Goal: Task Accomplishment & Management: Manage account settings

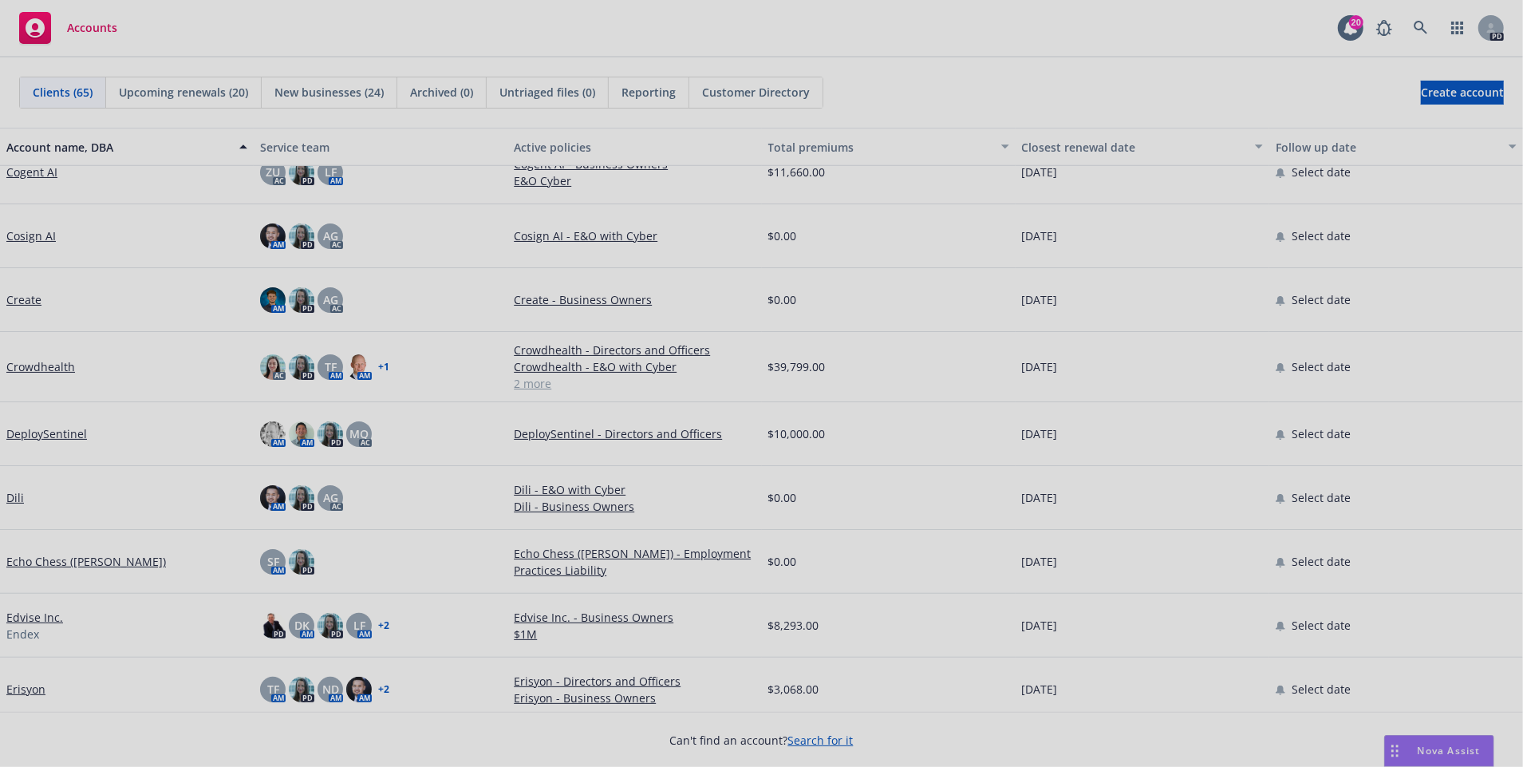
scroll to position [1118, 0]
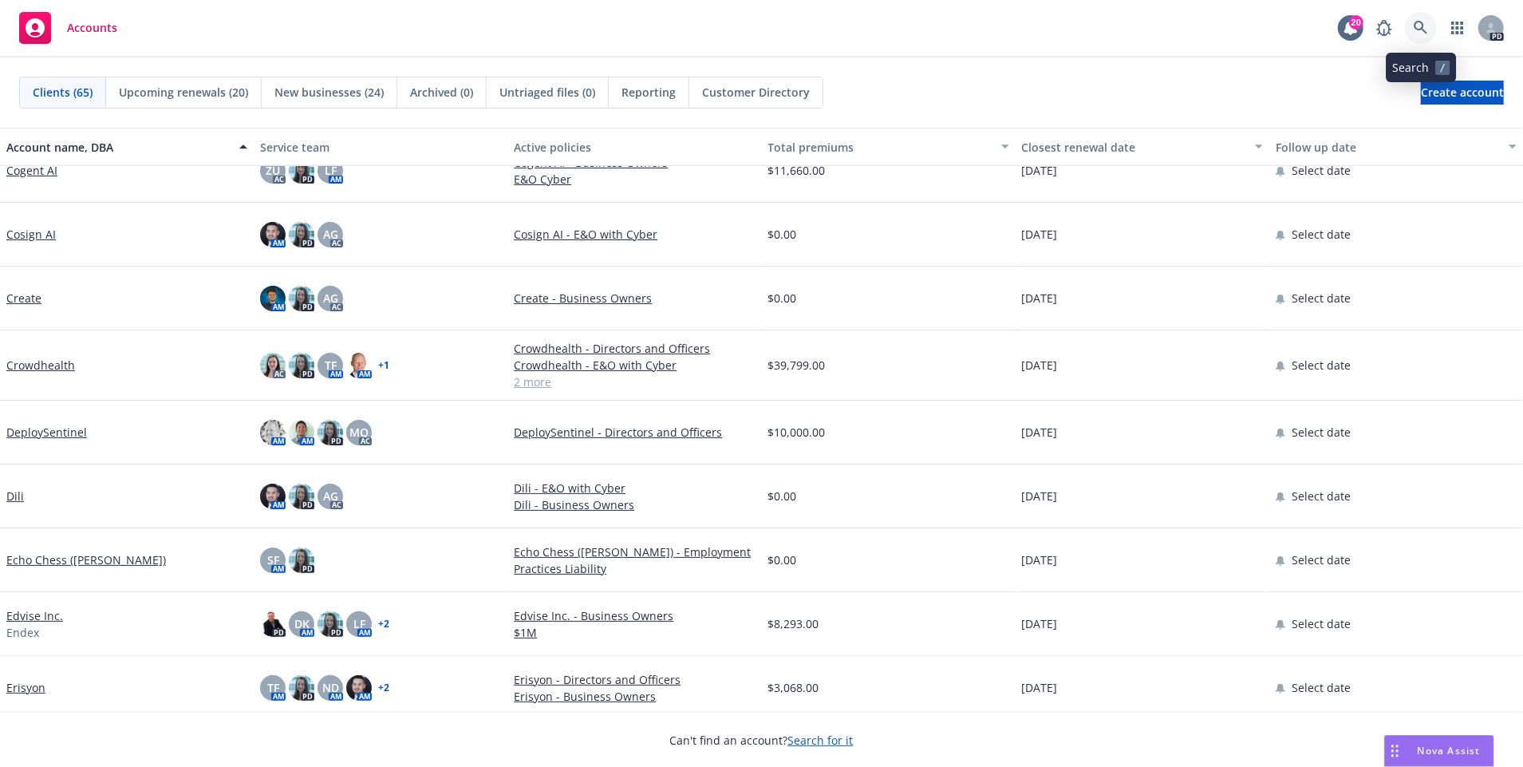
click at [1430, 22] on link at bounding box center [1421, 28] width 32 height 32
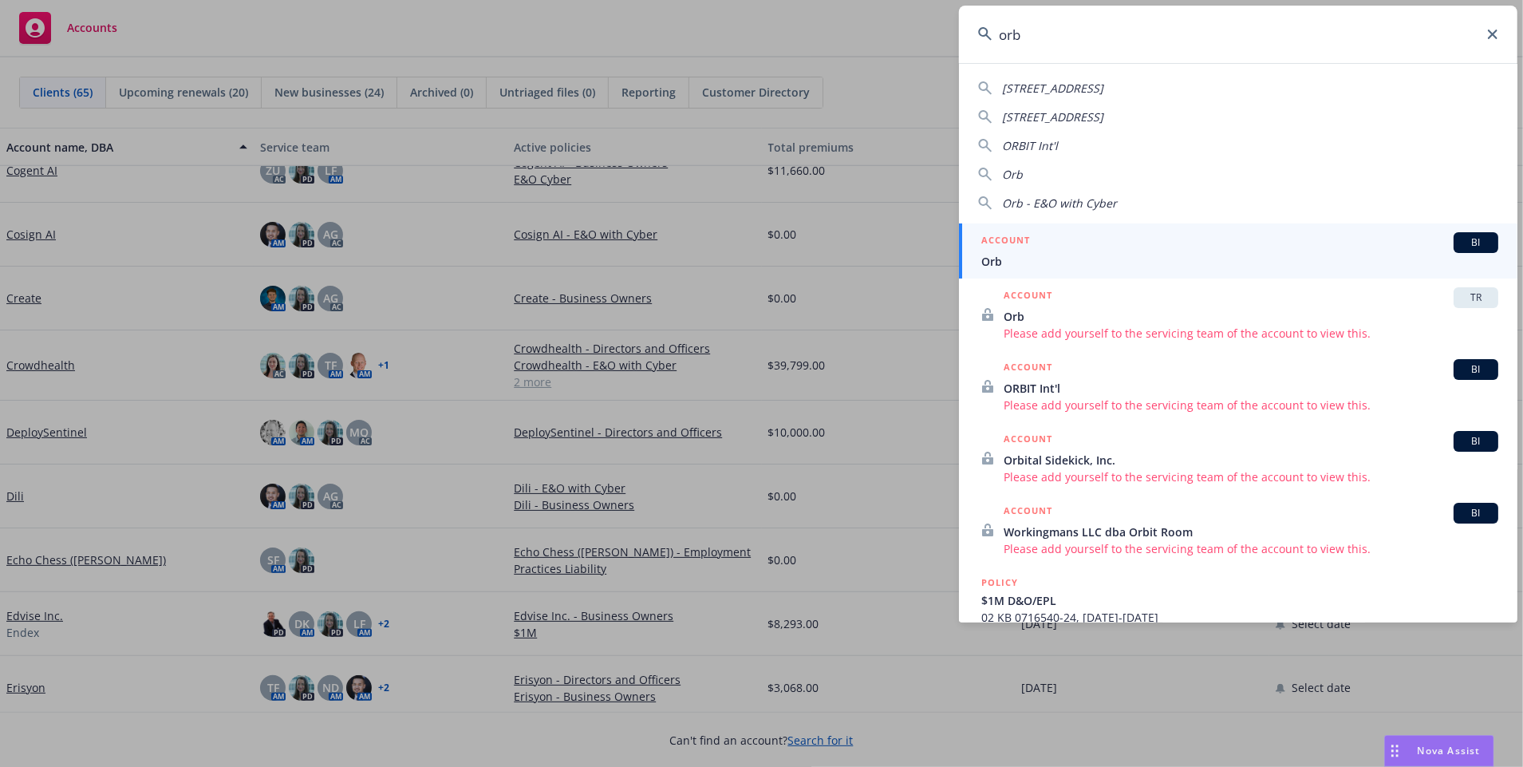
type input "orb"
click at [1167, 261] on span "Orb" at bounding box center [1239, 261] width 517 height 17
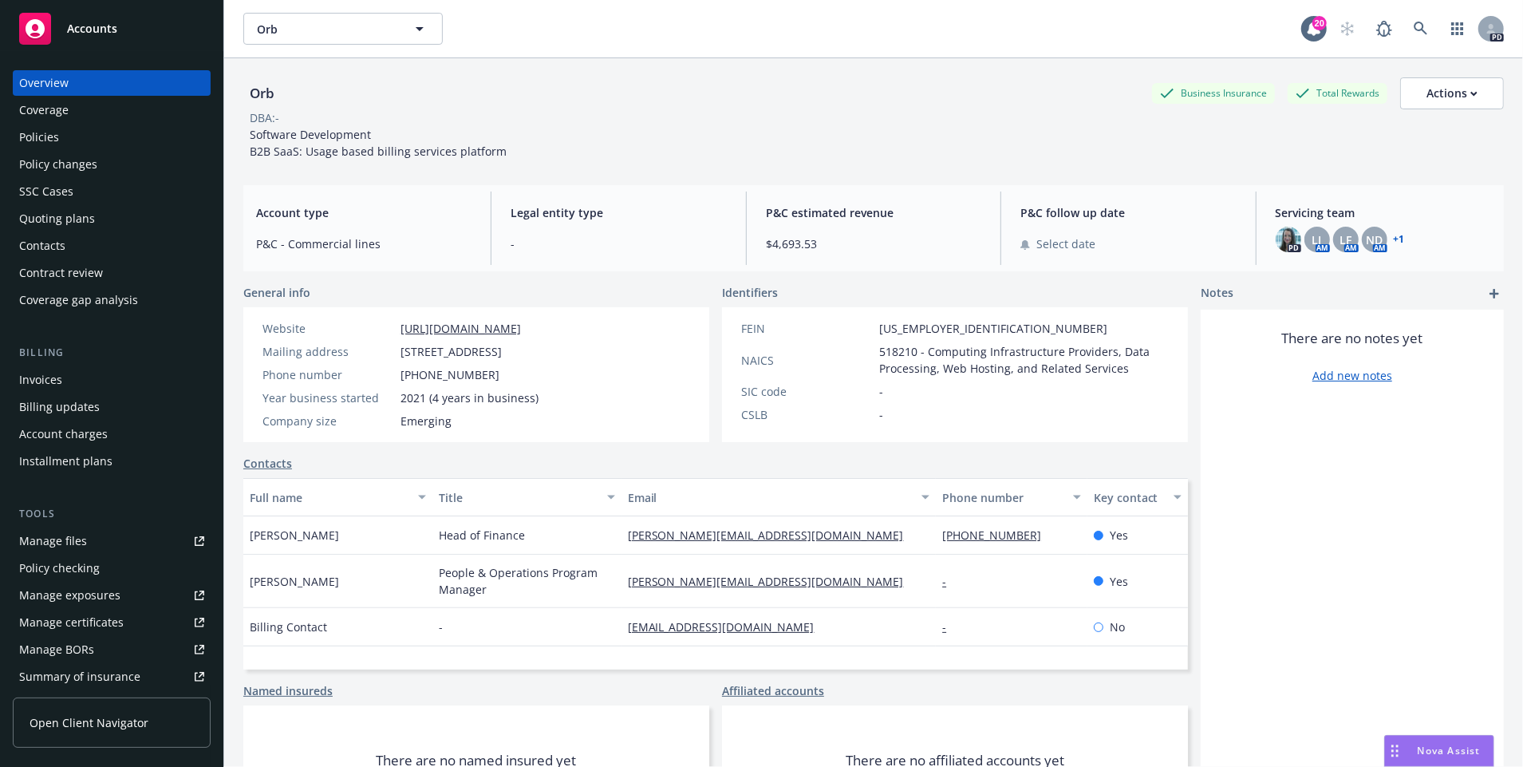
click at [54, 104] on div "Coverage" at bounding box center [43, 110] width 49 height 26
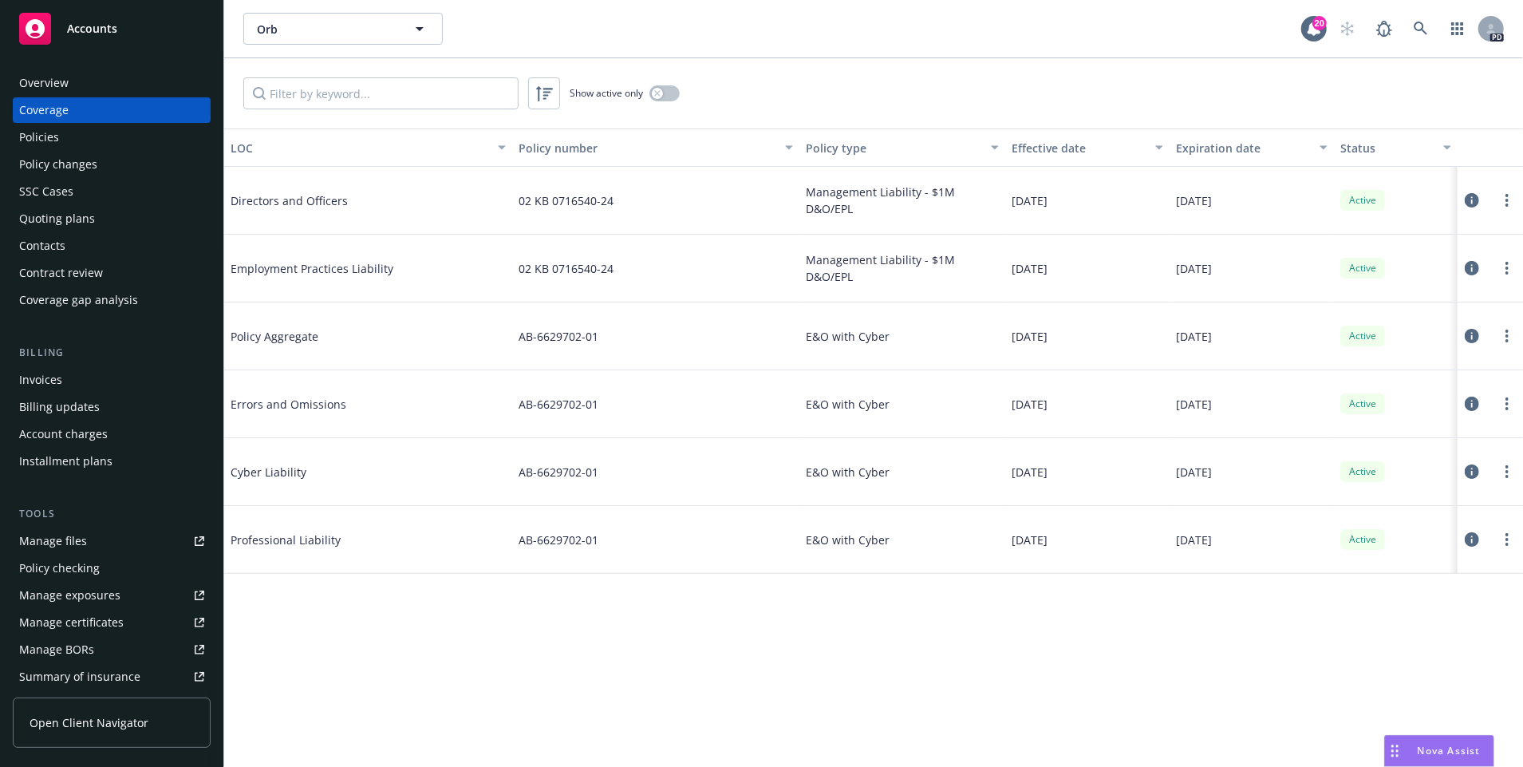
click at [63, 136] on div "Policies" at bounding box center [111, 137] width 185 height 26
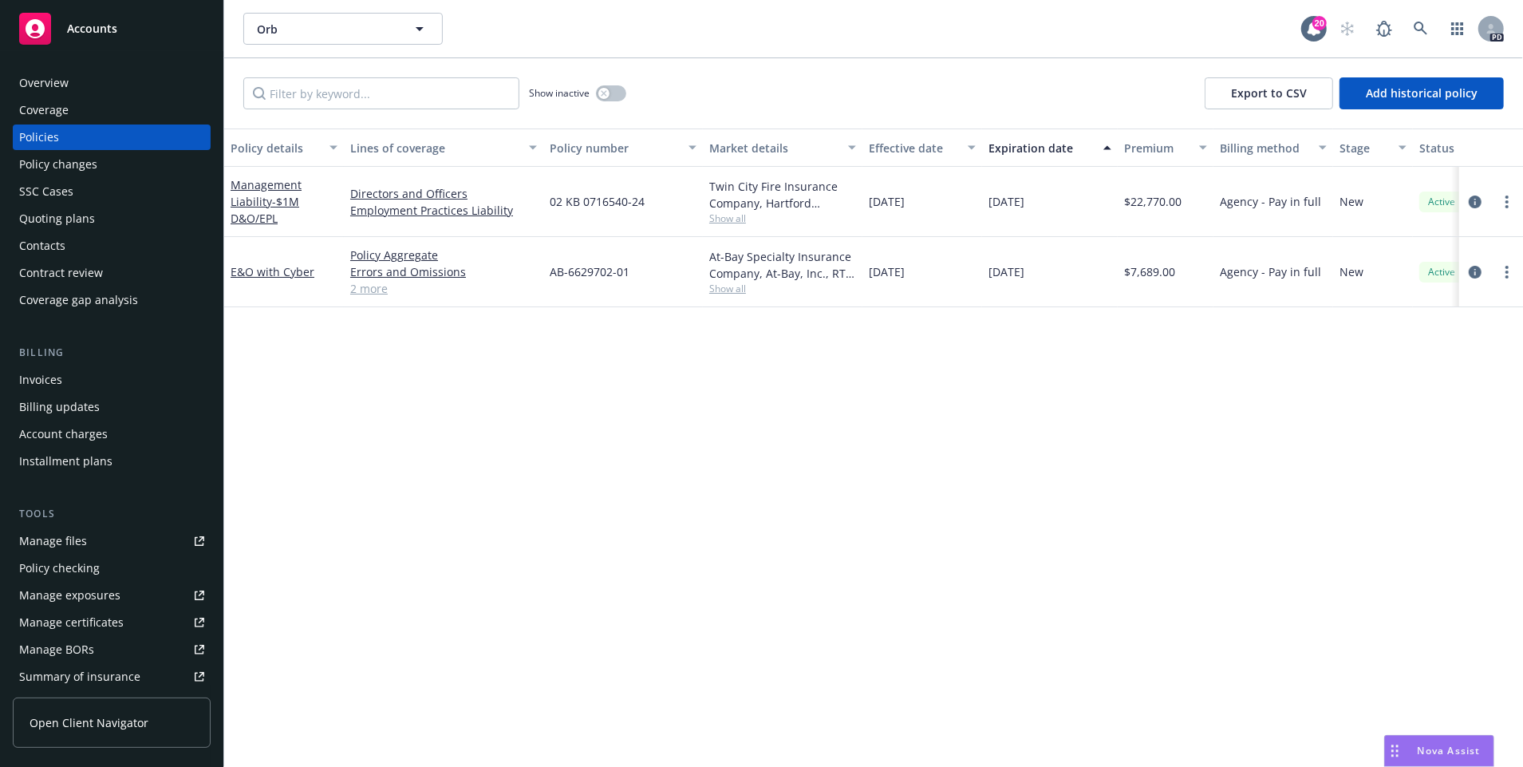
click at [87, 85] on div "Overview" at bounding box center [111, 83] width 185 height 26
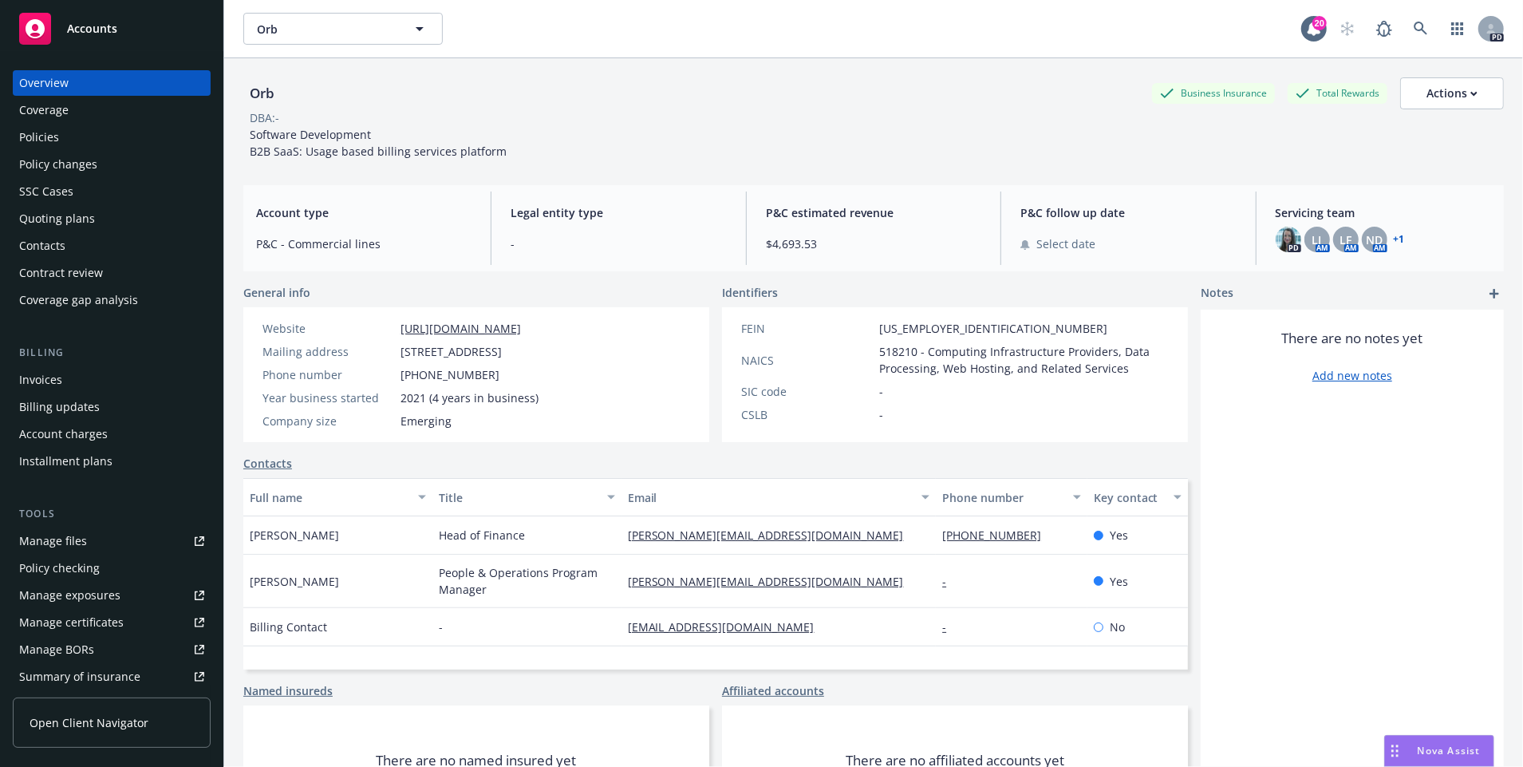
click at [1397, 242] on link "+ 1" at bounding box center [1398, 240] width 11 height 10
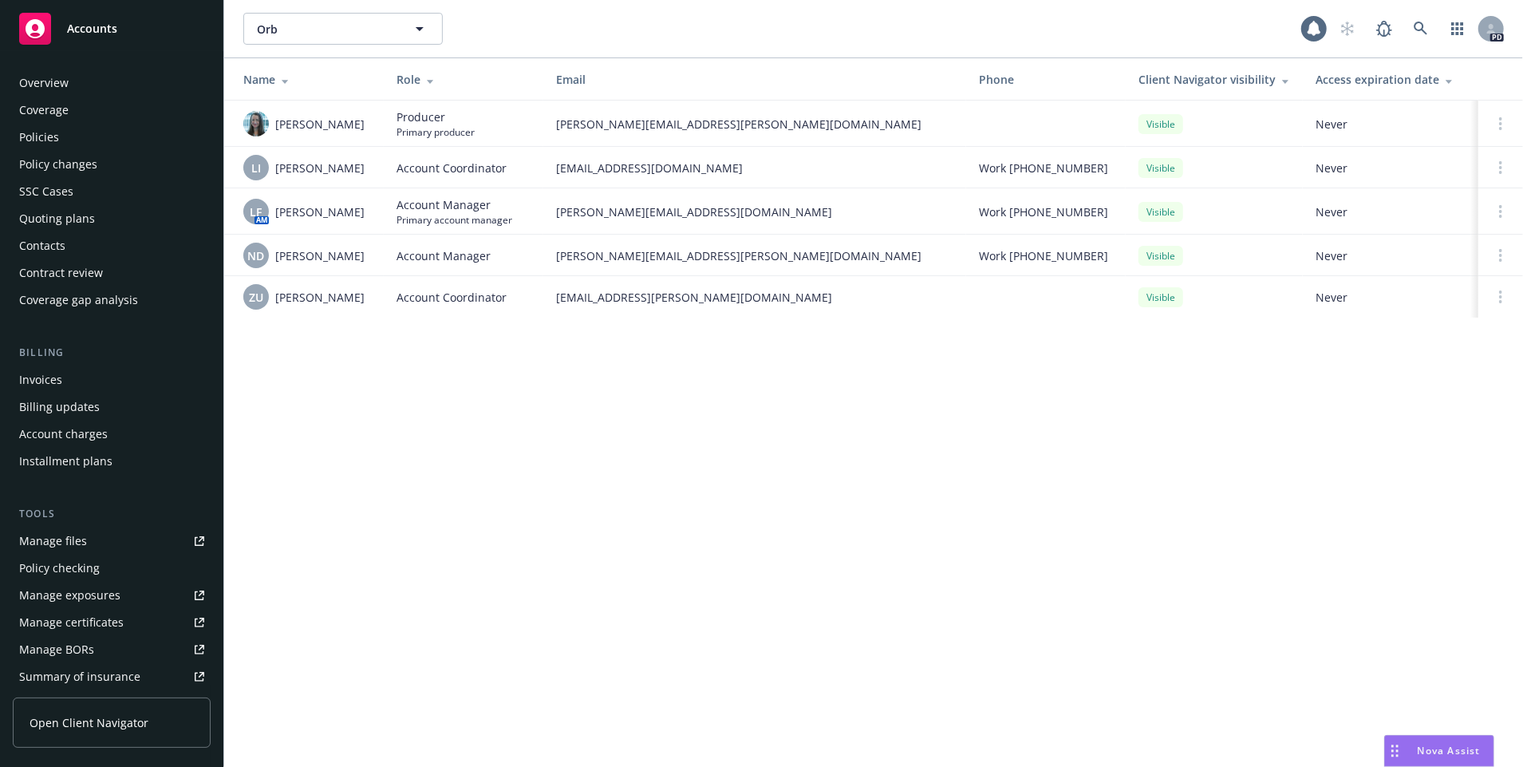
scroll to position [272, 0]
